Goal: Transaction & Acquisition: Book appointment/travel/reservation

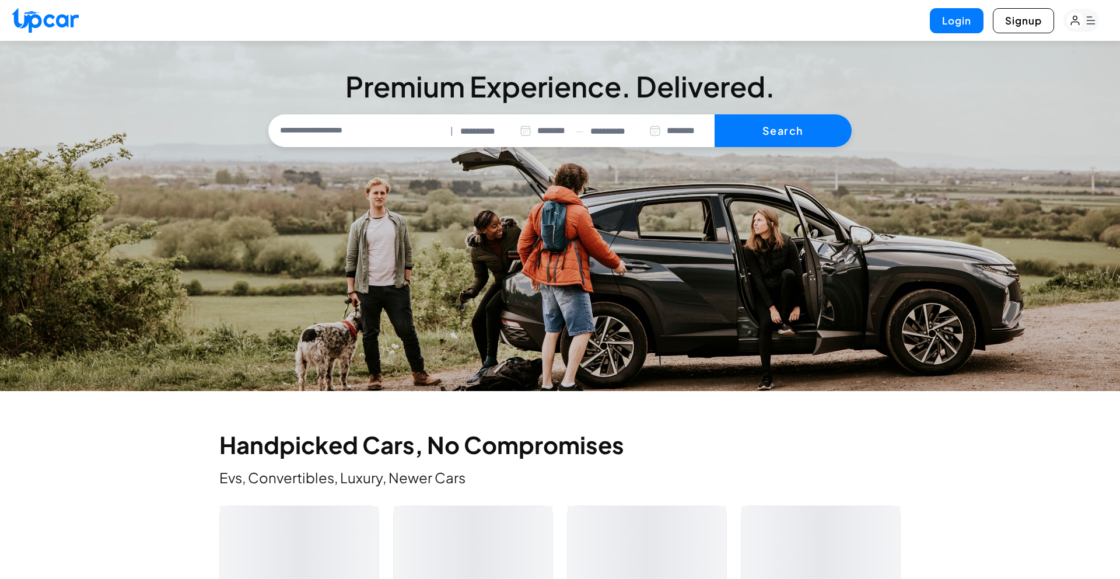
select select "********"
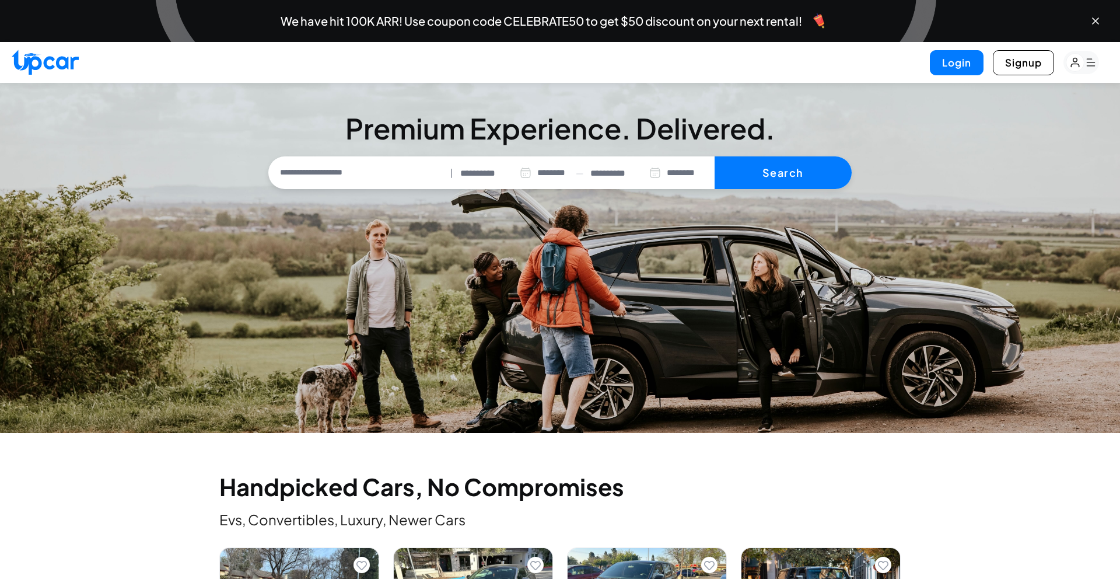
click at [328, 174] on input "text" at bounding box center [358, 172] width 175 height 24
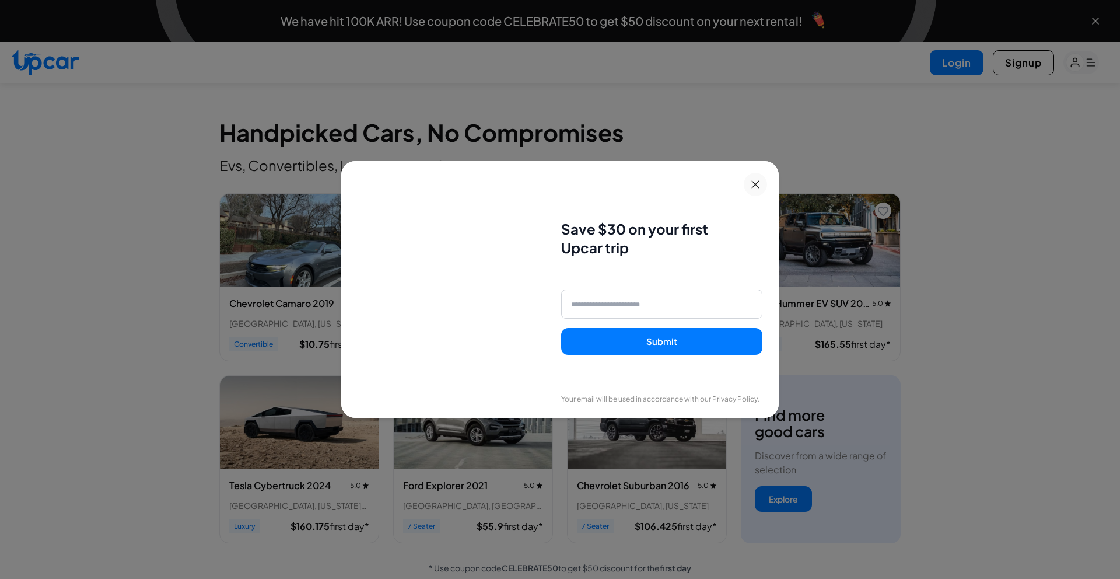
scroll to position [356, 0]
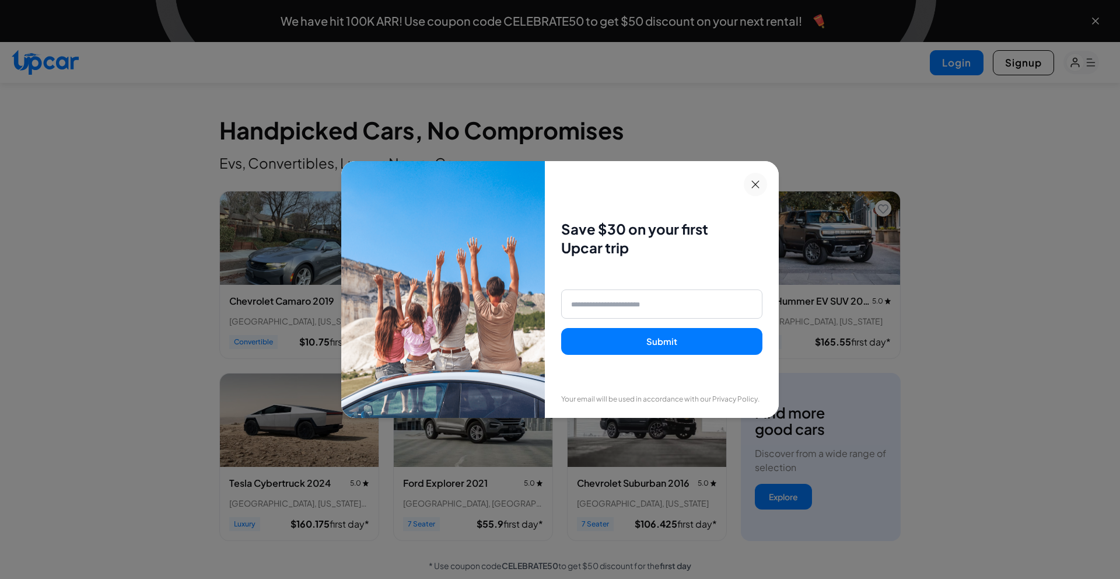
click at [762, 180] on button at bounding box center [755, 184] width 23 height 23
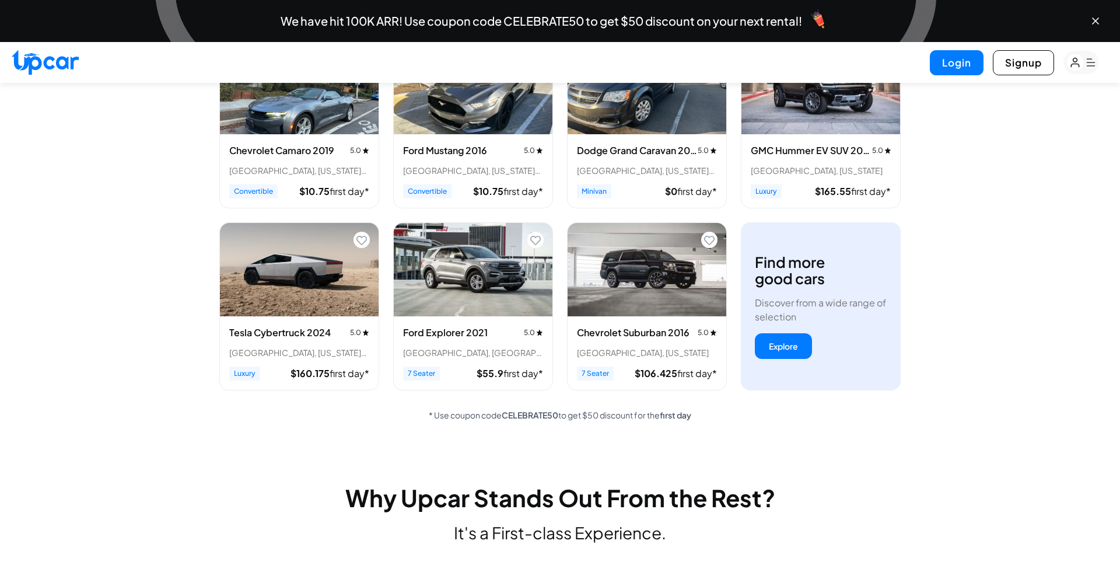
scroll to position [508, 0]
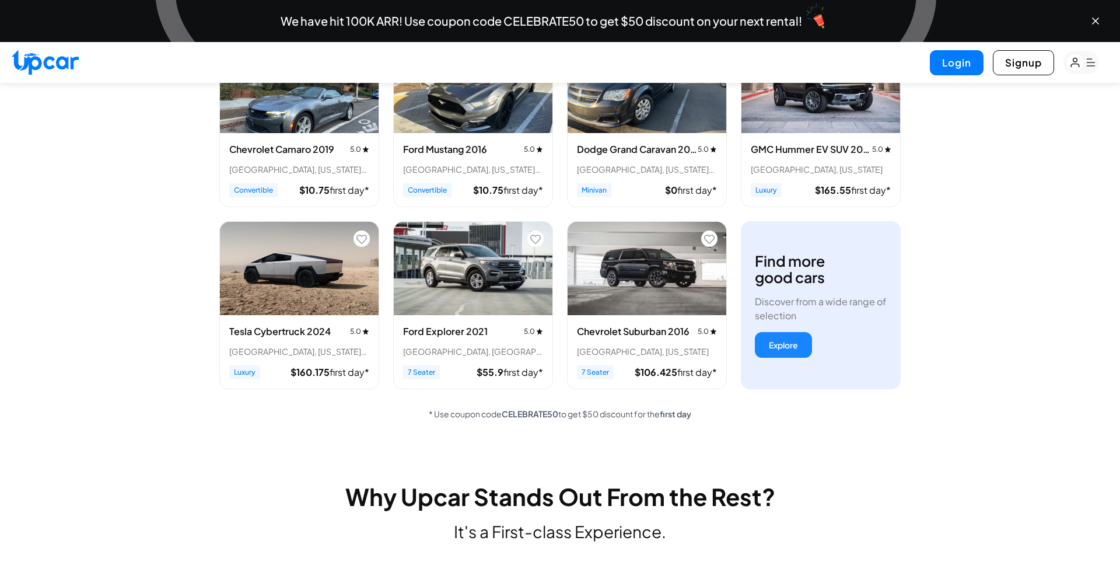
click at [769, 334] on button "Explore" at bounding box center [783, 345] width 57 height 26
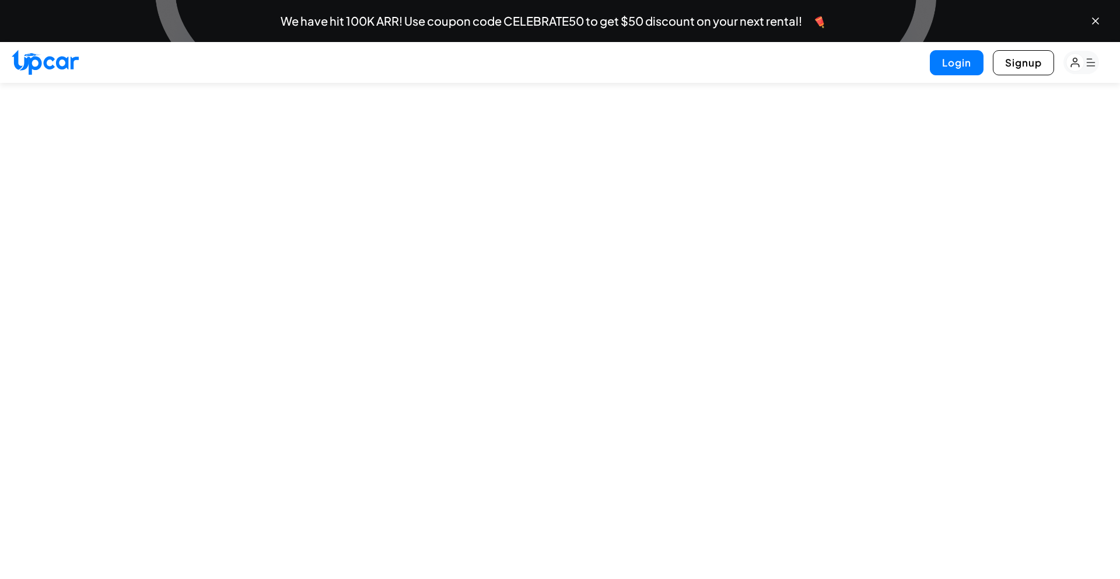
select select "********"
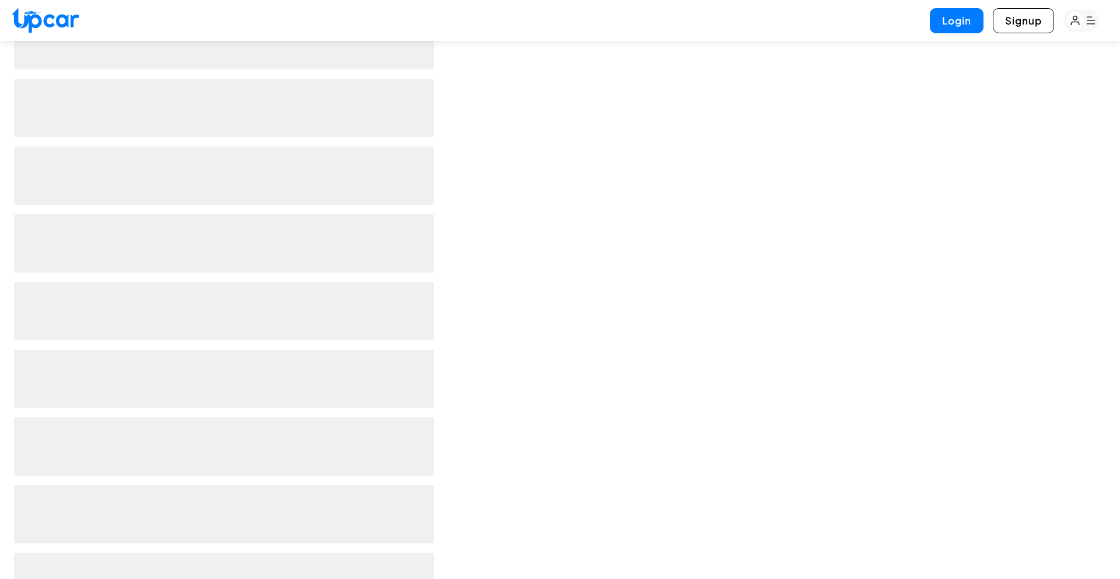
scroll to position [42, 0]
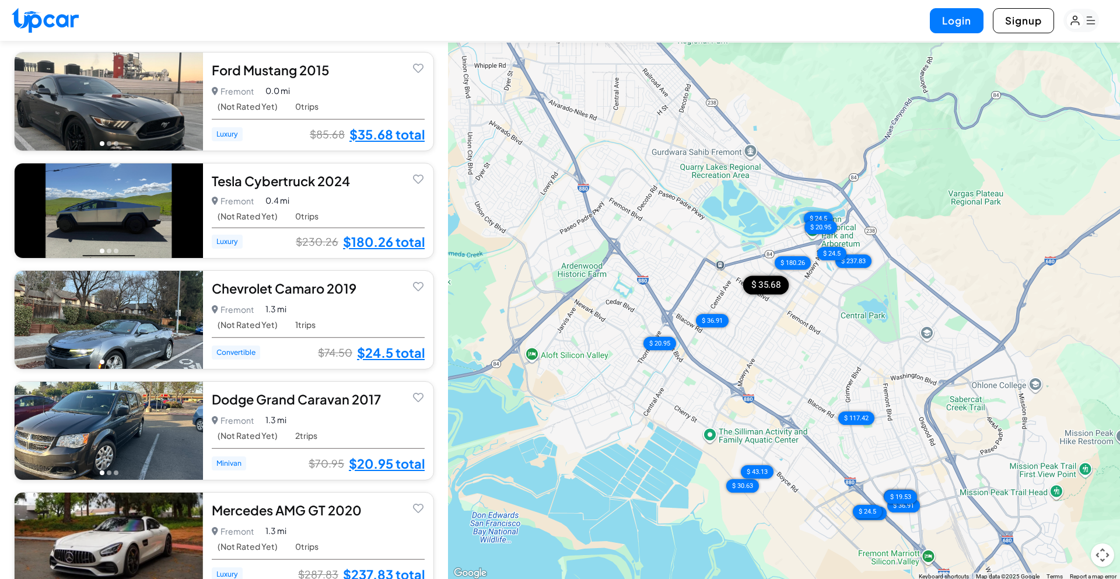
click at [283, 70] on div "Ford Mustang 2015" at bounding box center [318, 69] width 213 height 17
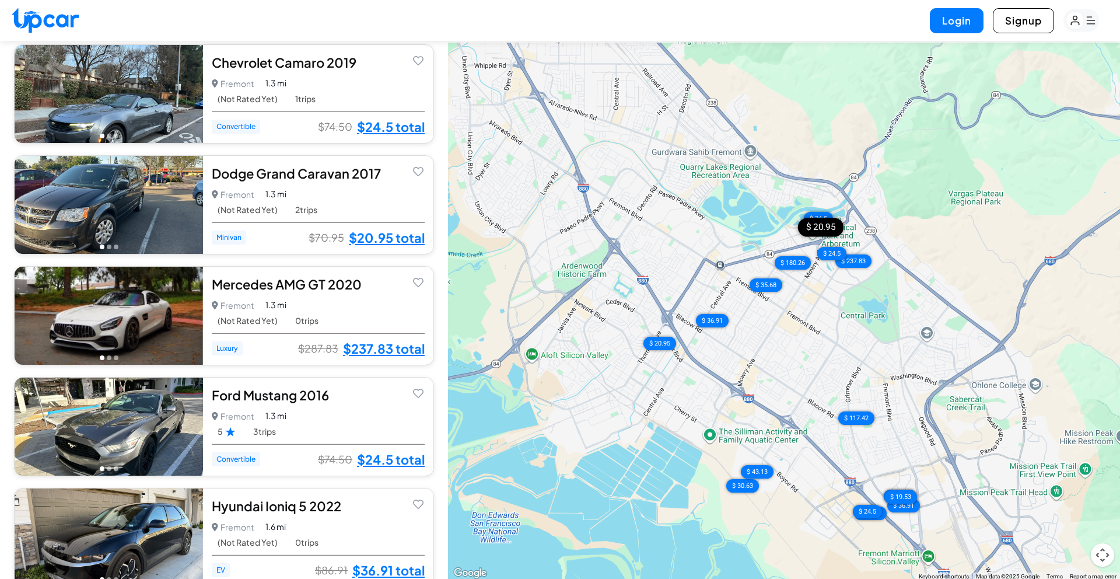
scroll to position [369, 0]
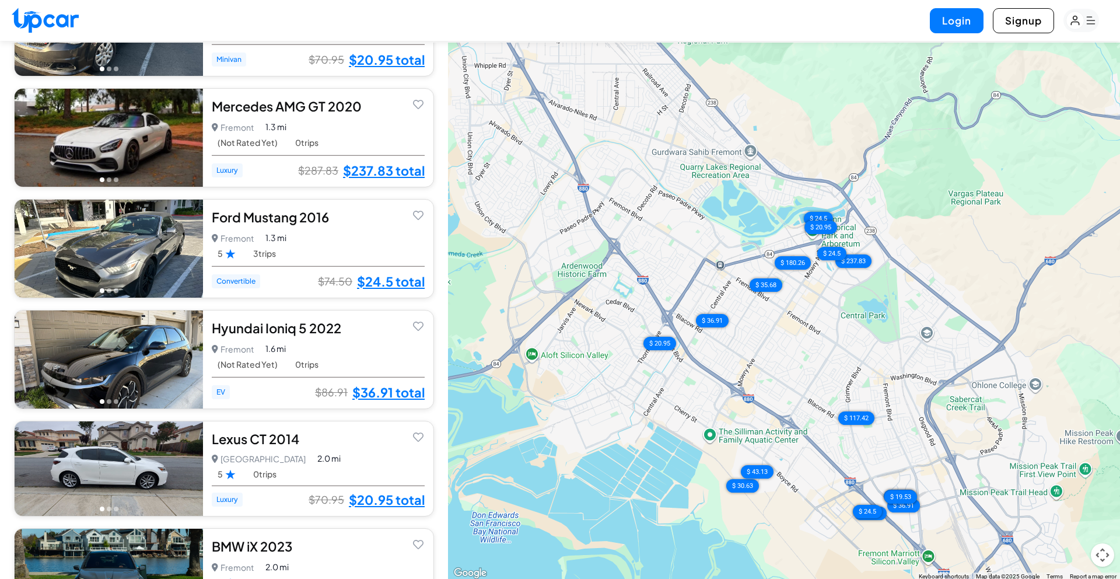
click at [0, 346] on div "Hyundai Ioniq 5 2022 5.0 Fremont Fremont • 0 trips 1.6 mi (Not Rated Yet) 0 tri…" at bounding box center [224, 359] width 448 height 99
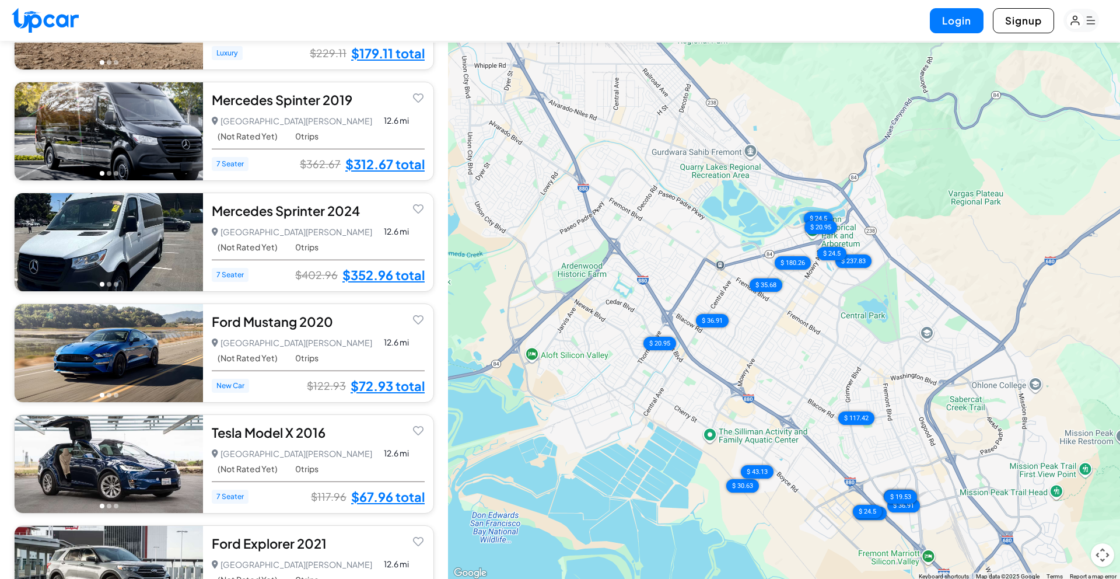
scroll to position [4039, 0]
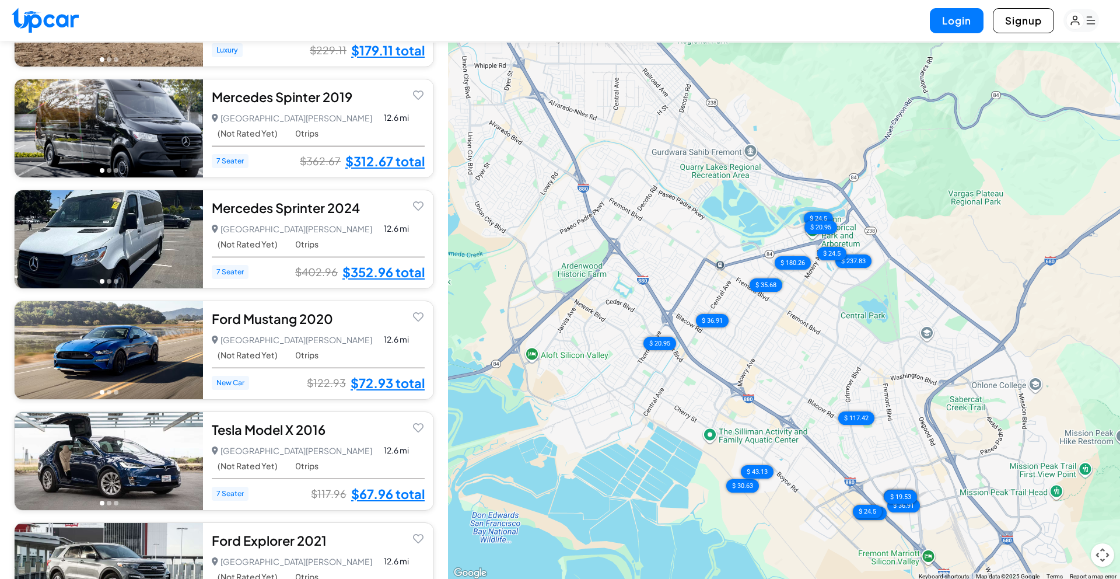
click at [314, 326] on div "Ford Mustang 2020 5.0 San [PERSON_NAME] [GEOGRAPHIC_DATA][PERSON_NAME] • 0 trip…" at bounding box center [318, 350] width 230 height 98
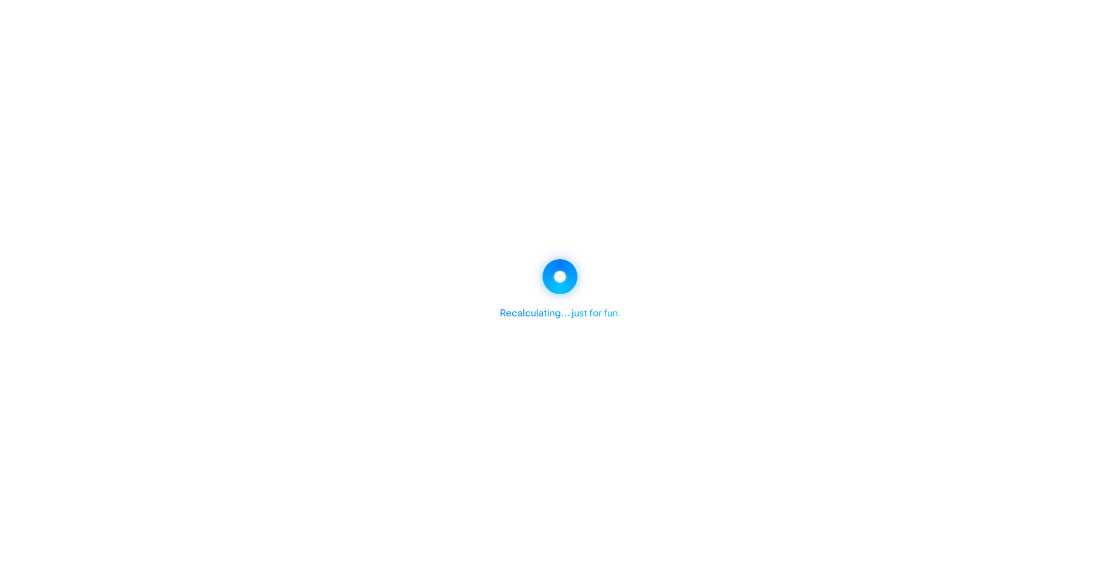
select select "********"
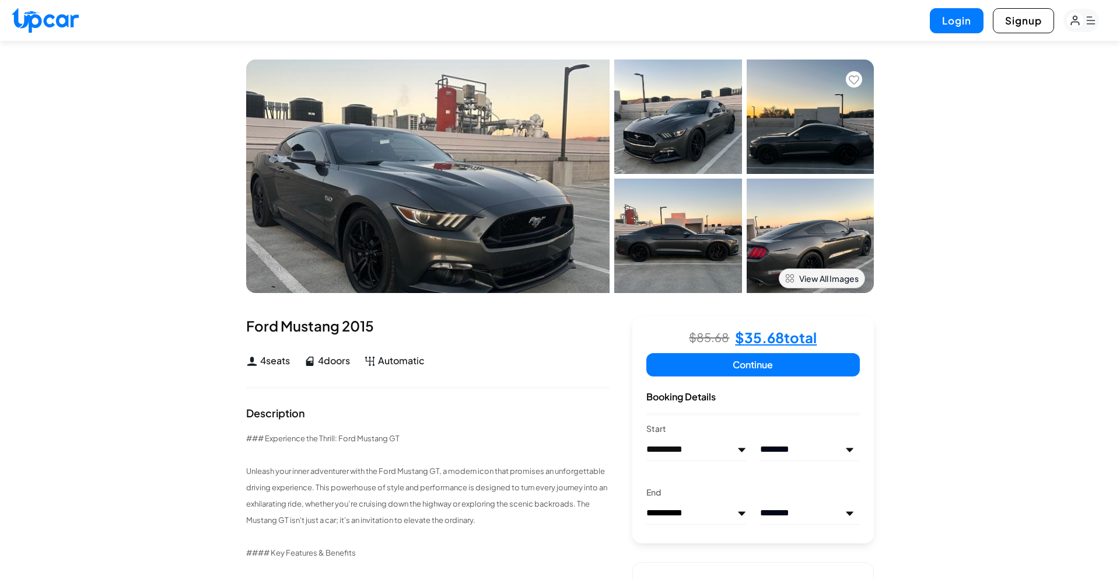
click at [800, 271] on button "View All Images" at bounding box center [822, 278] width 86 height 20
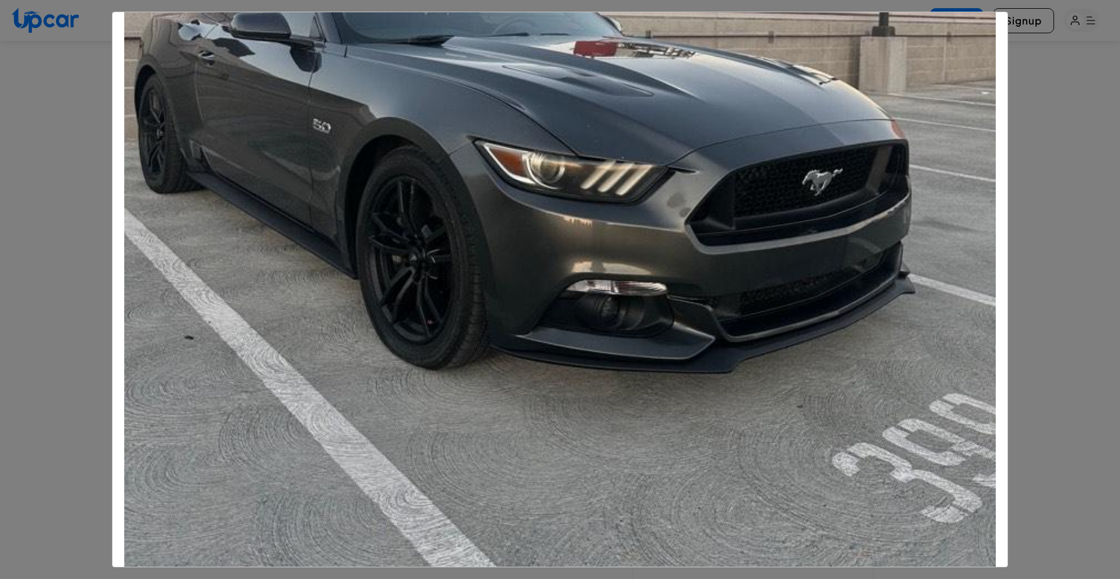
scroll to position [553, 0]
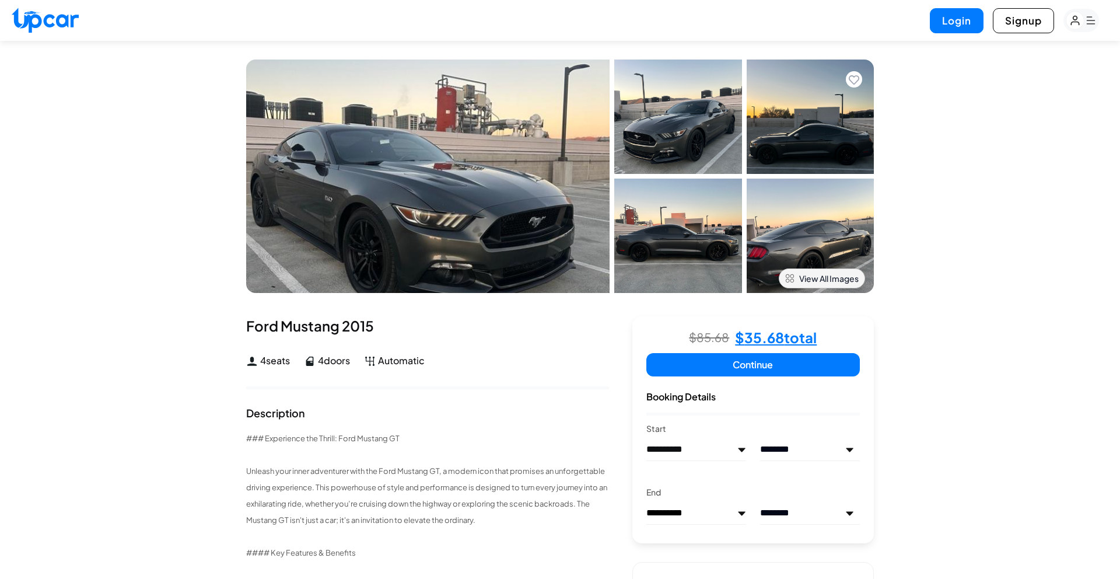
click at [842, 285] on button "View All Images" at bounding box center [822, 278] width 86 height 20
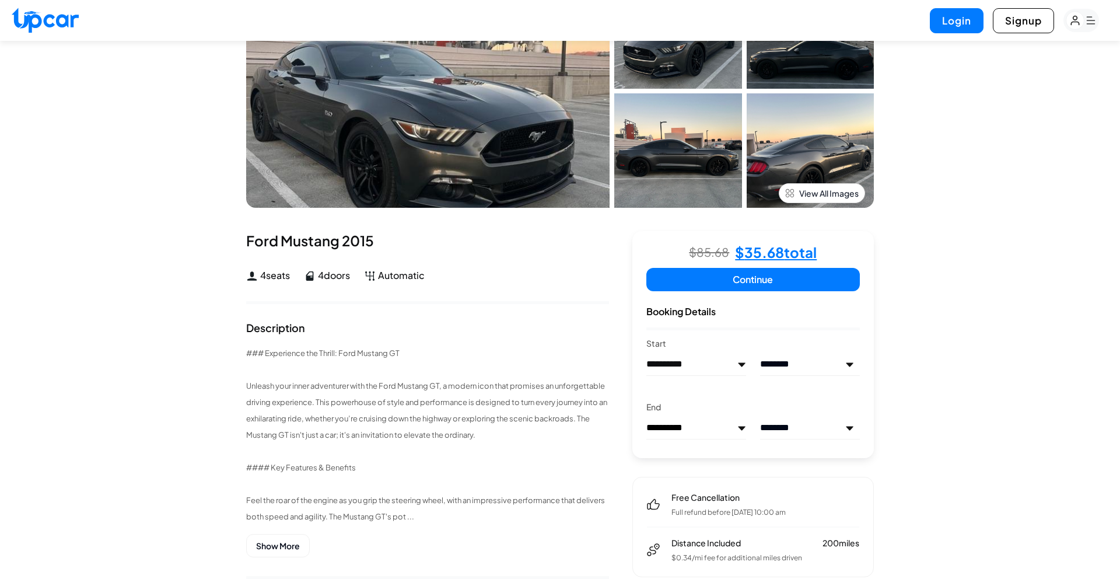
scroll to position [94, 0]
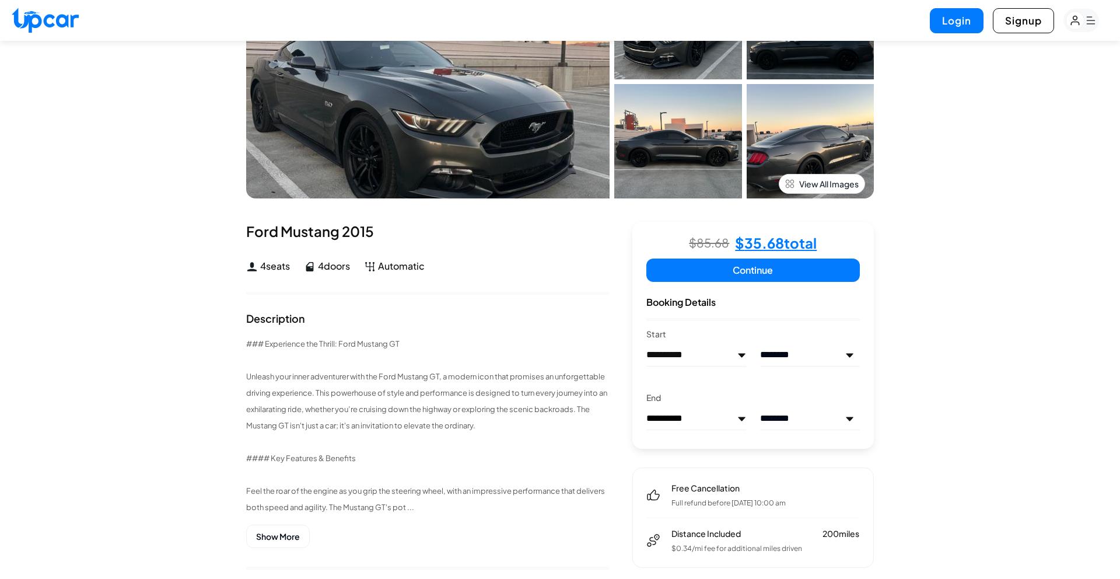
drag, startPoint x: 440, startPoint y: 272, endPoint x: 351, endPoint y: 271, distance: 88.7
click at [351, 271] on div "4 seats 4 doors Automatic" at bounding box center [427, 266] width 363 height 14
drag, startPoint x: 292, startPoint y: 267, endPoint x: 379, endPoint y: 267, distance: 86.9
click at [379, 267] on div "4 seats 4 doors Automatic" at bounding box center [427, 266] width 363 height 14
click at [472, 308] on div "Ford Mustang 2015 4 seats 4 doors Automatic Description ### Experience the Thri…" at bounding box center [427, 522] width 363 height 601
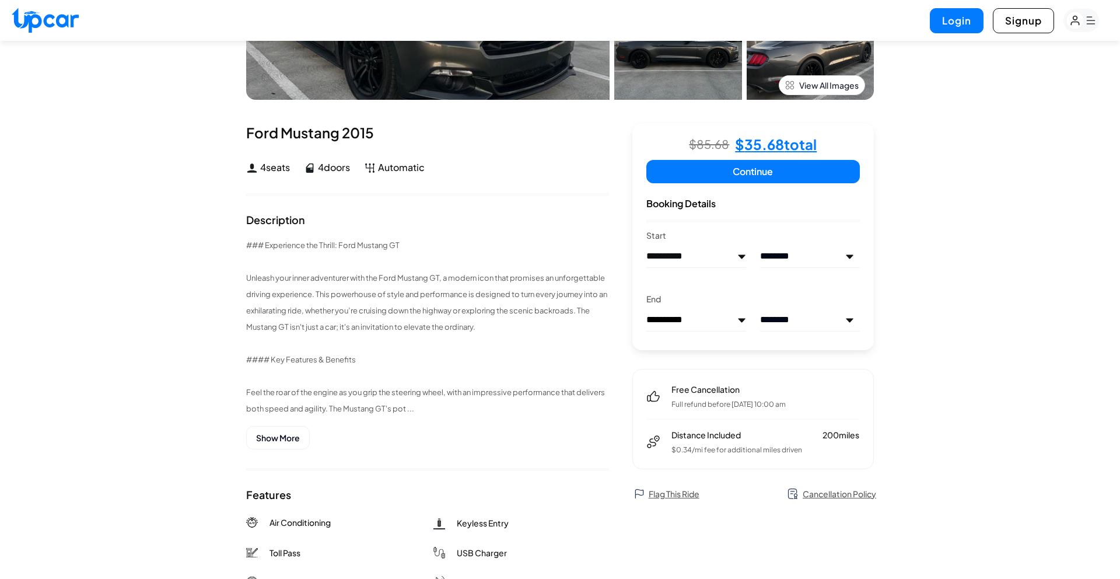
scroll to position [183, 0]
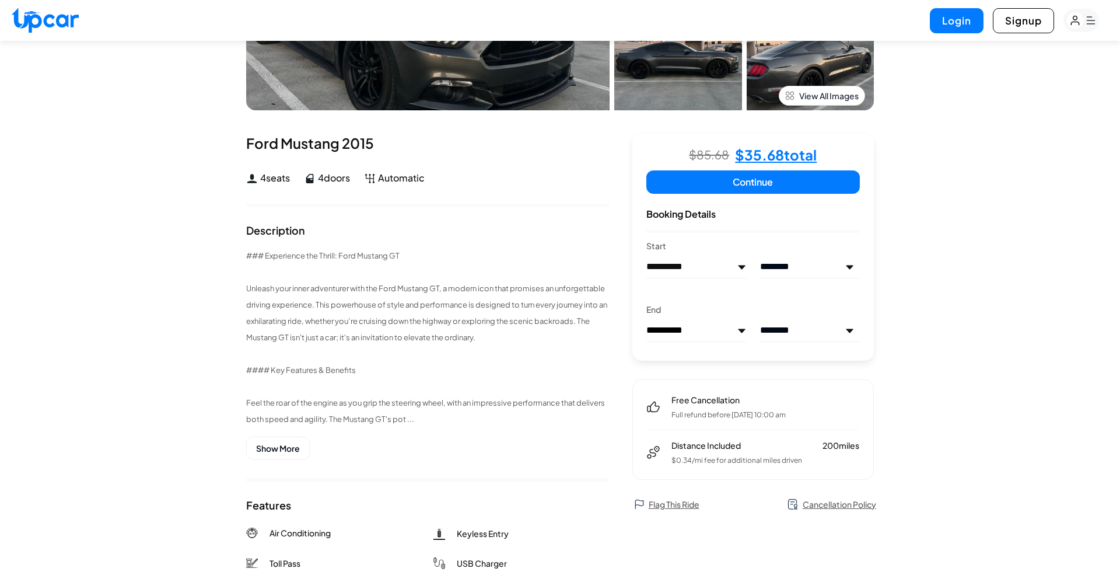
click at [214, 318] on div "**********" at bounding box center [560, 454] width 1120 height 1192
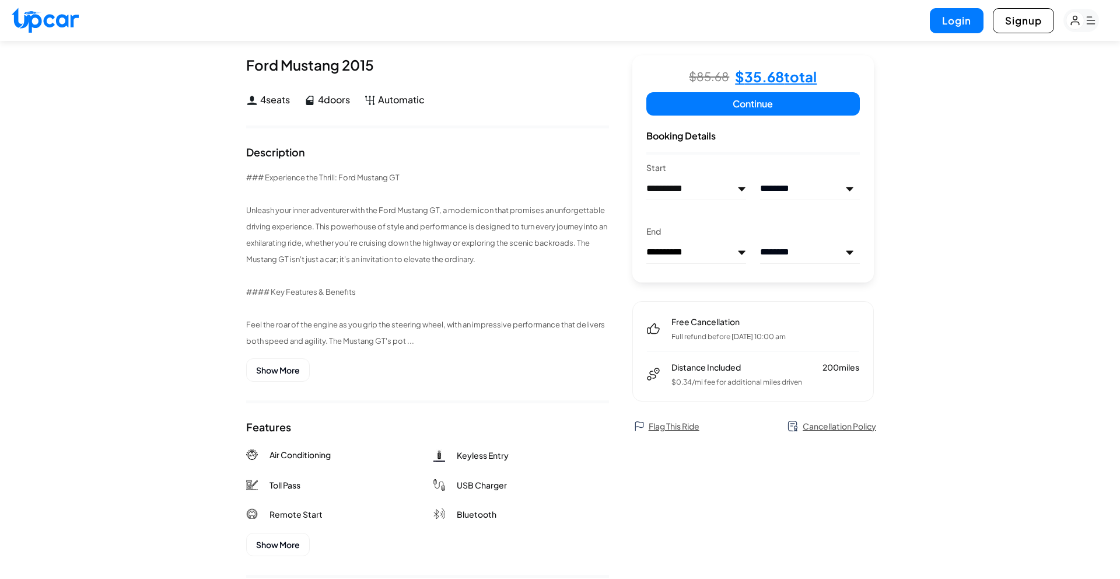
scroll to position [0, 0]
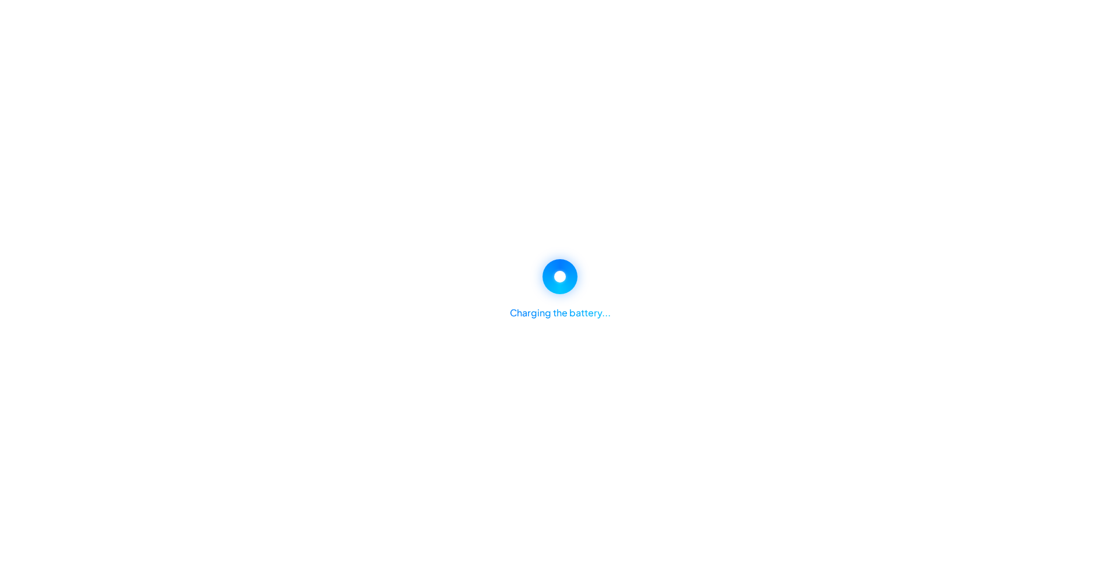
select select "********"
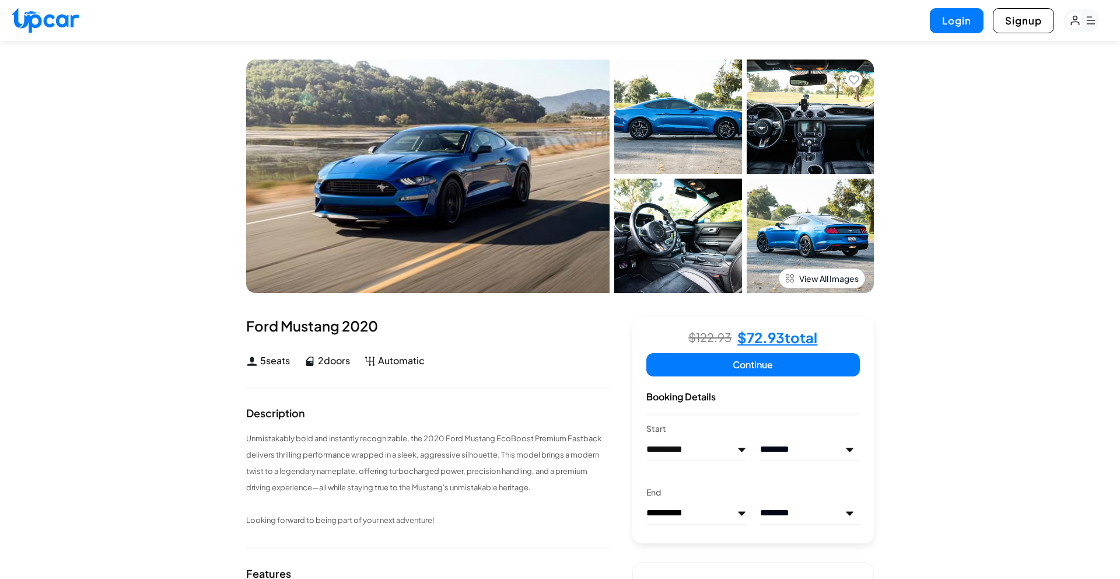
click at [819, 165] on img at bounding box center [811, 116] width 128 height 114
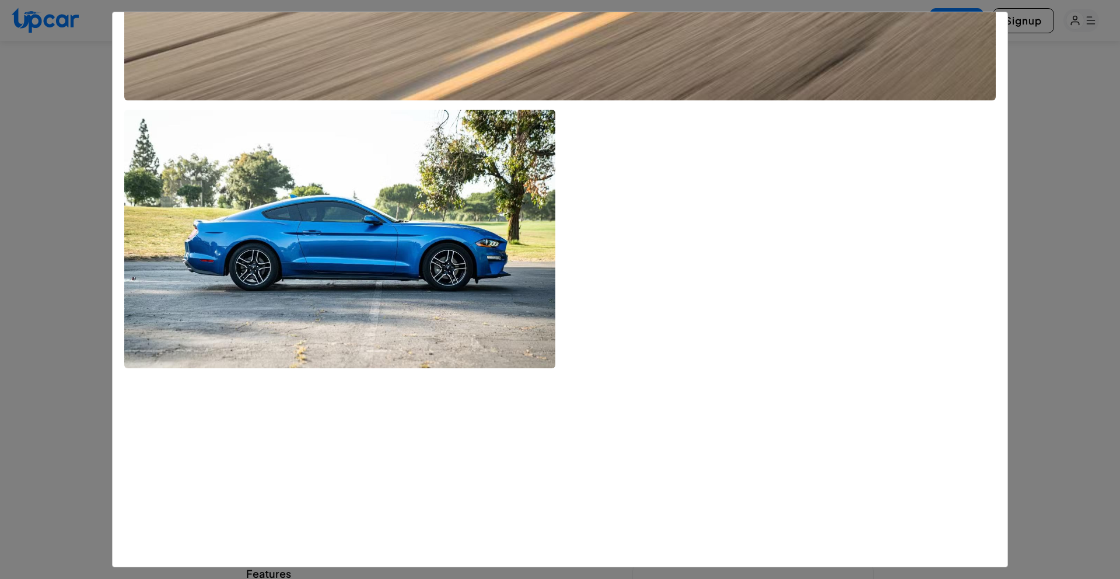
scroll to position [470, 0]
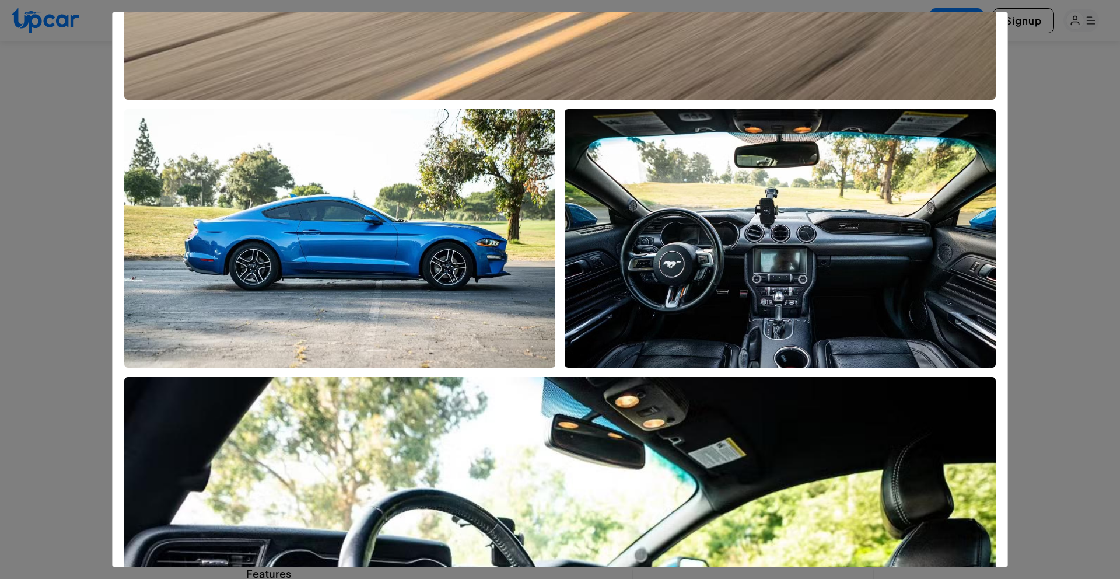
click at [821, 285] on img "View All Images" at bounding box center [780, 238] width 431 height 258
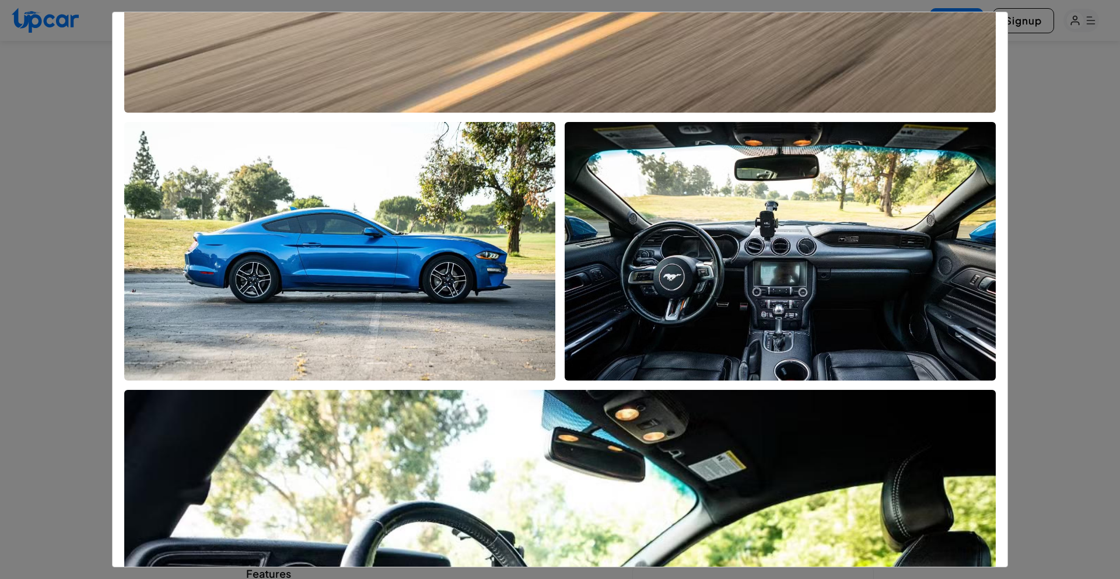
scroll to position [349, 0]
